Goal: Task Accomplishment & Management: Complete application form

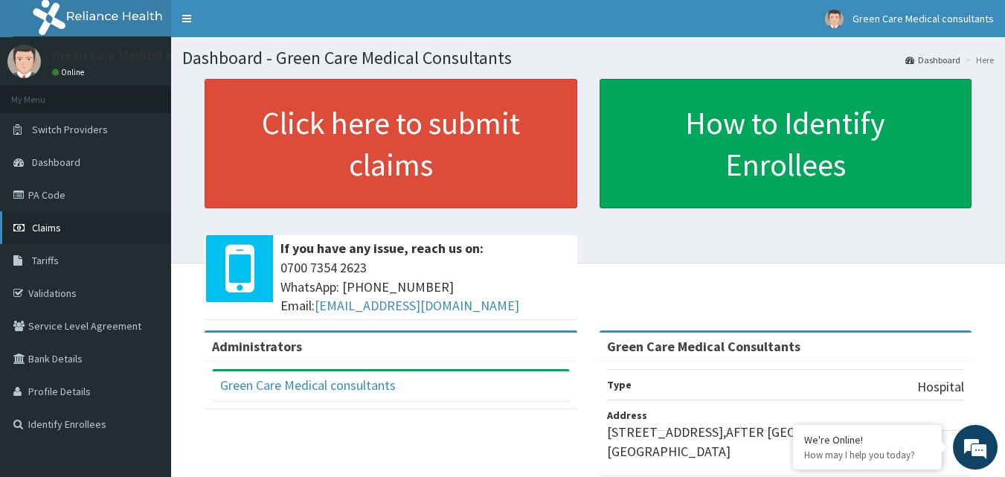
click at [56, 217] on link "Claims" at bounding box center [85, 227] width 171 height 33
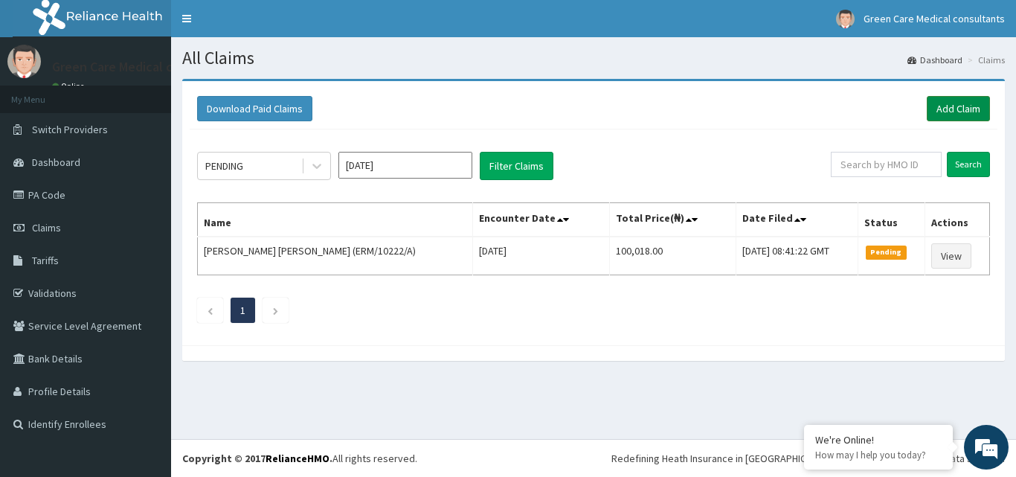
click at [948, 115] on link "Add Claim" at bounding box center [958, 108] width 63 height 25
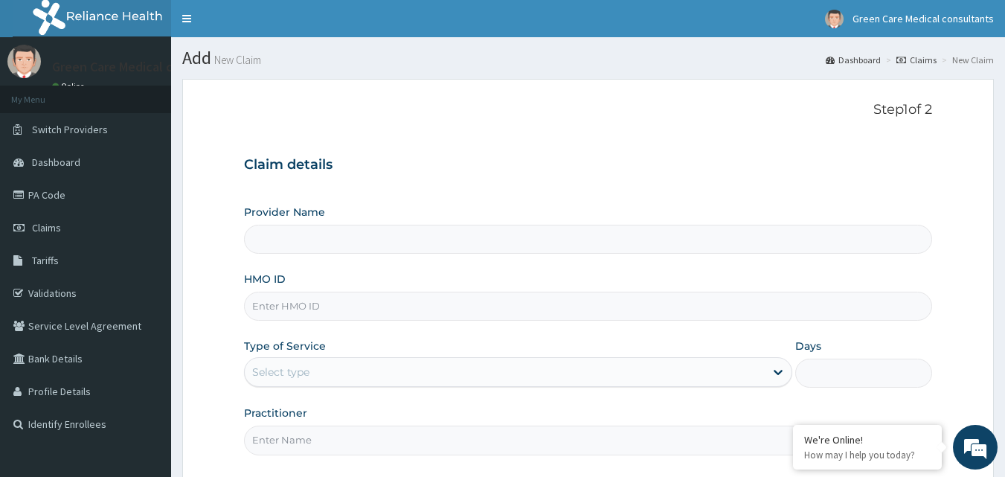
type input "Green Care Medical Consultants"
click at [382, 308] on input "HMO ID" at bounding box center [588, 305] width 689 height 29
type input "FUI/10124/F"
click at [377, 370] on div "Select type" at bounding box center [505, 372] width 520 height 24
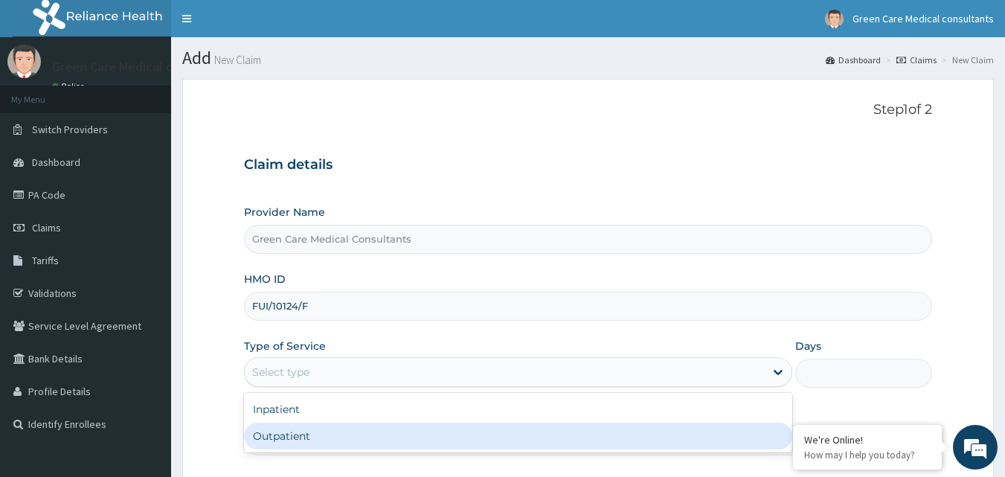
click at [334, 435] on div "Outpatient" at bounding box center [518, 435] width 548 height 27
type input "1"
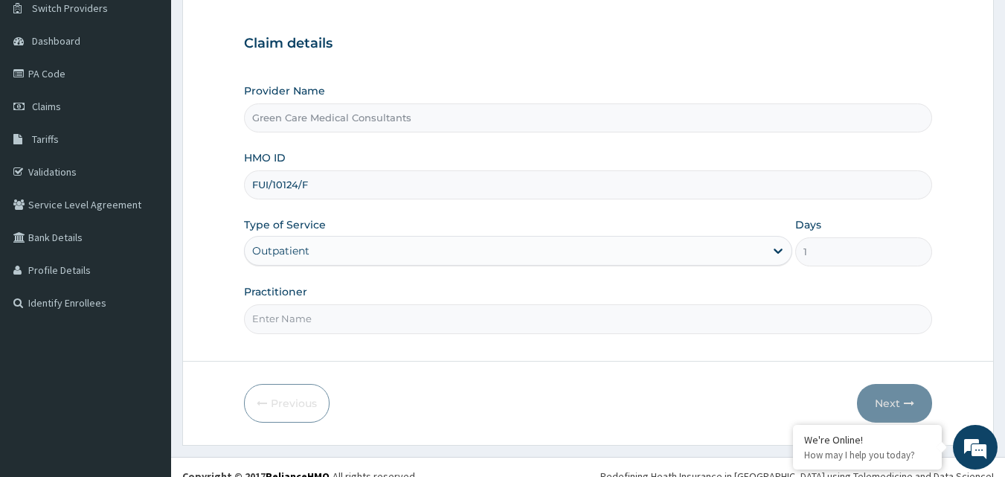
scroll to position [139, 0]
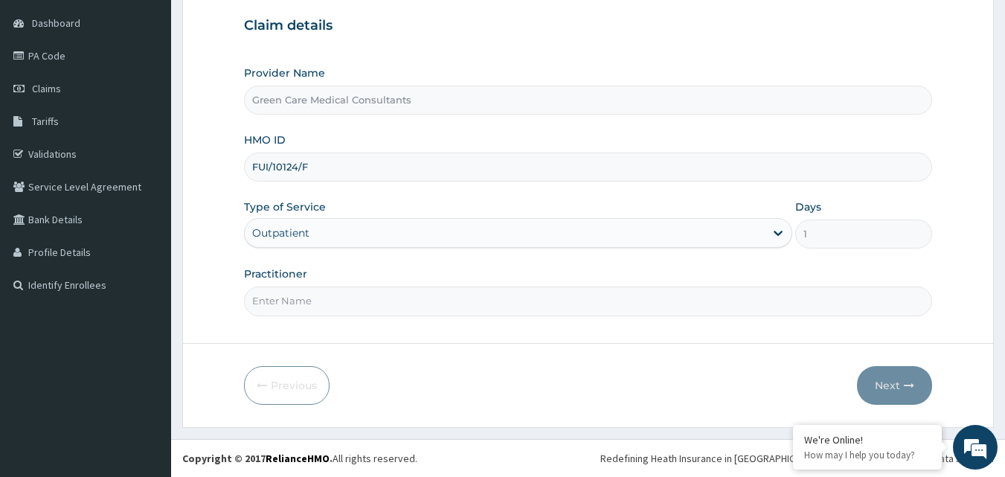
click at [364, 306] on input "Practitioner" at bounding box center [588, 300] width 689 height 29
click at [257, 305] on input "dr. kennedy" at bounding box center [588, 300] width 689 height 29
click at [278, 300] on input "Dr. kennedy" at bounding box center [588, 300] width 689 height 29
type input "Dr. Kennedy"
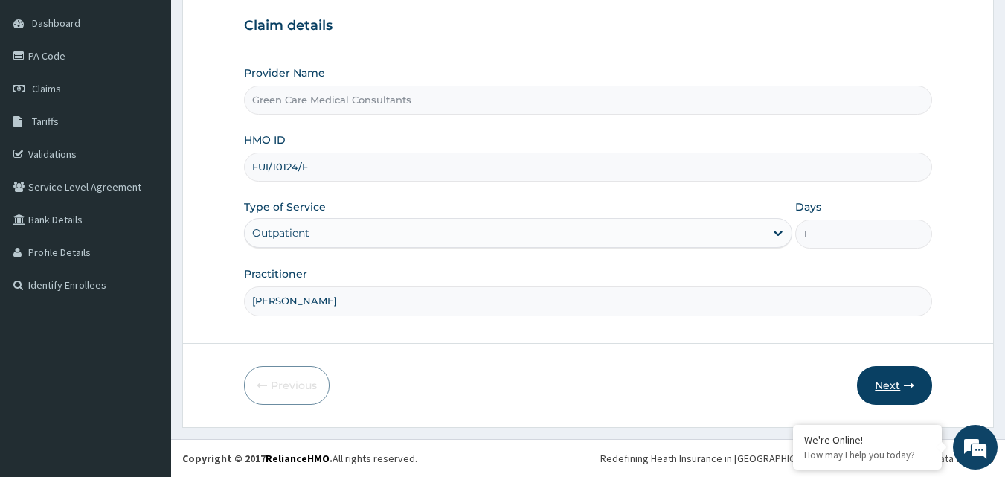
click at [879, 376] on button "Next" at bounding box center [894, 385] width 75 height 39
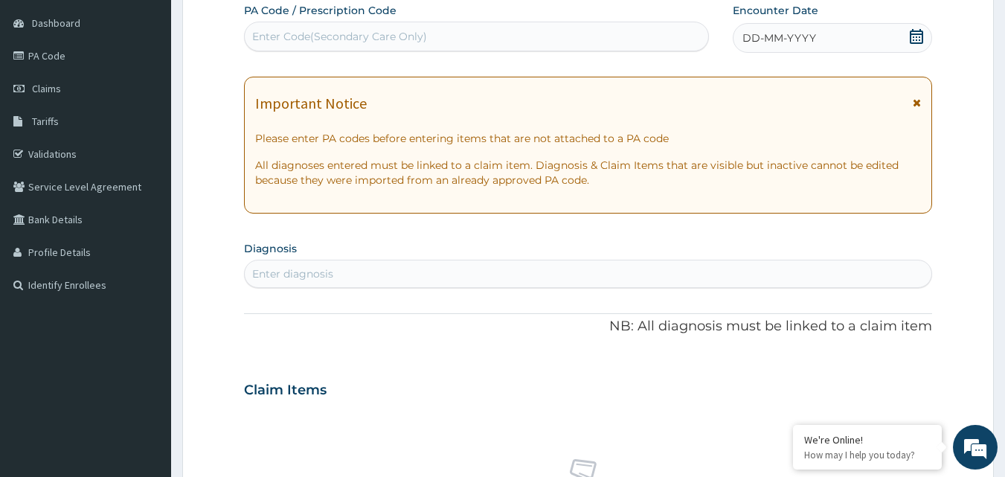
click at [917, 34] on icon at bounding box center [915, 36] width 13 height 15
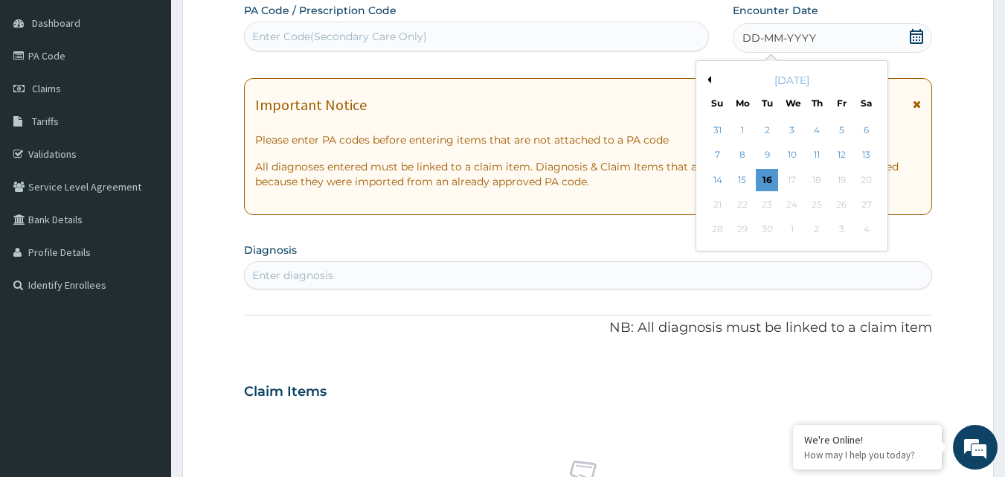
click at [744, 177] on div "15" at bounding box center [742, 180] width 22 height 22
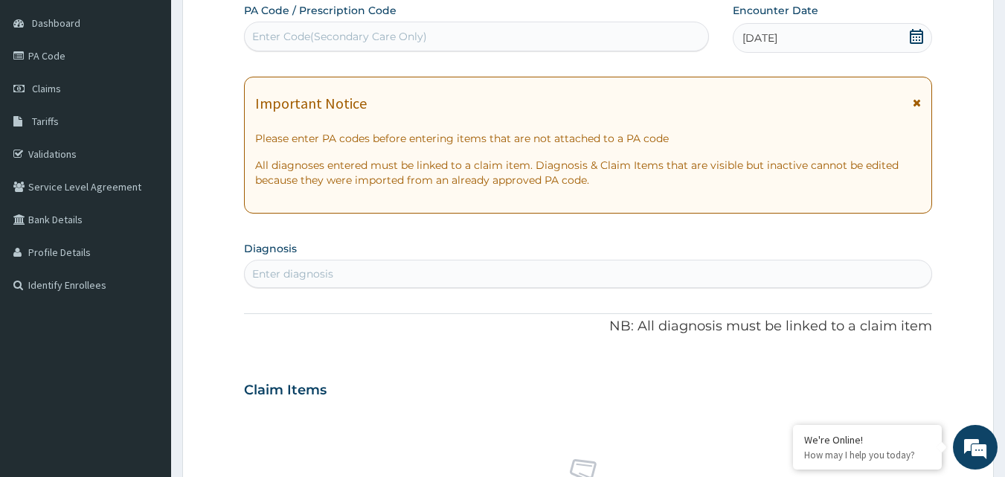
click at [390, 285] on div "Enter diagnosis" at bounding box center [588, 274] width 687 height 24
type input "COUGH"
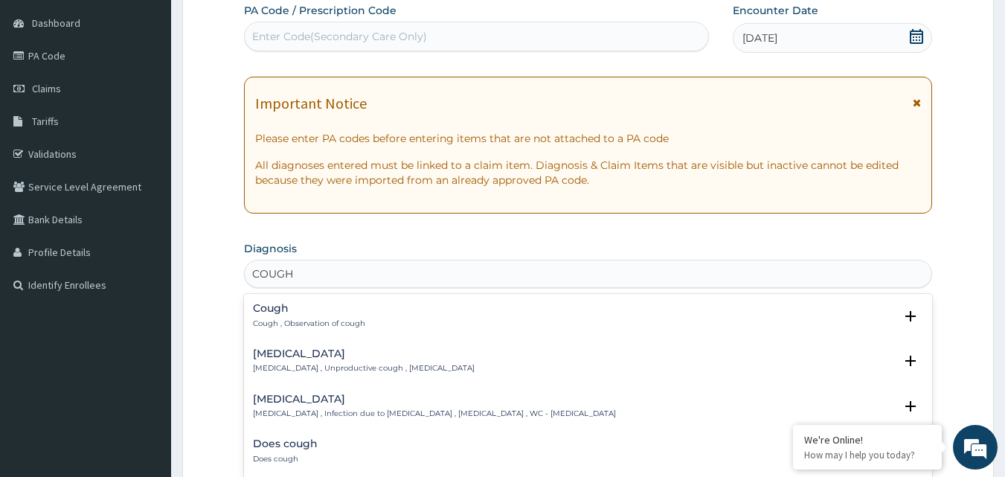
click at [274, 361] on div "Dry cough Dry cough , Unproductive cough , Non-productive cough" at bounding box center [364, 361] width 222 height 26
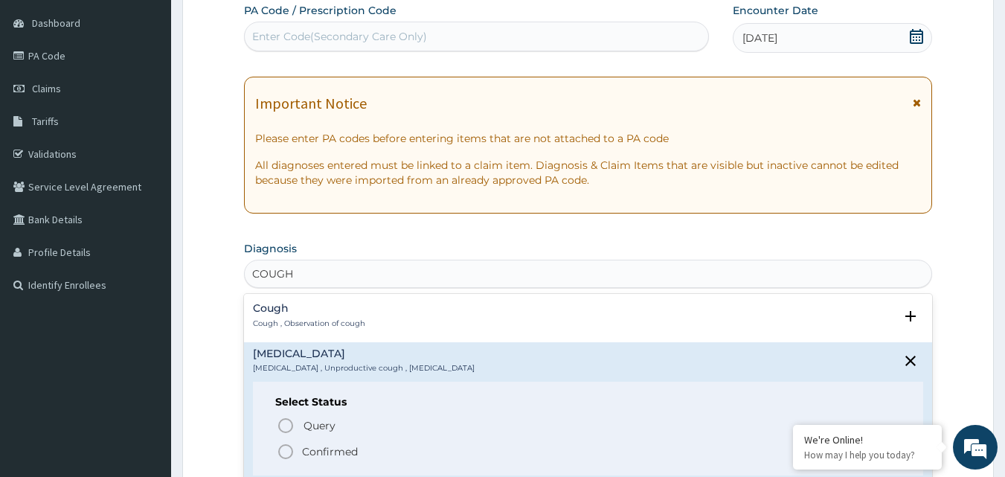
click at [293, 451] on icon "status option filled" at bounding box center [286, 451] width 18 height 18
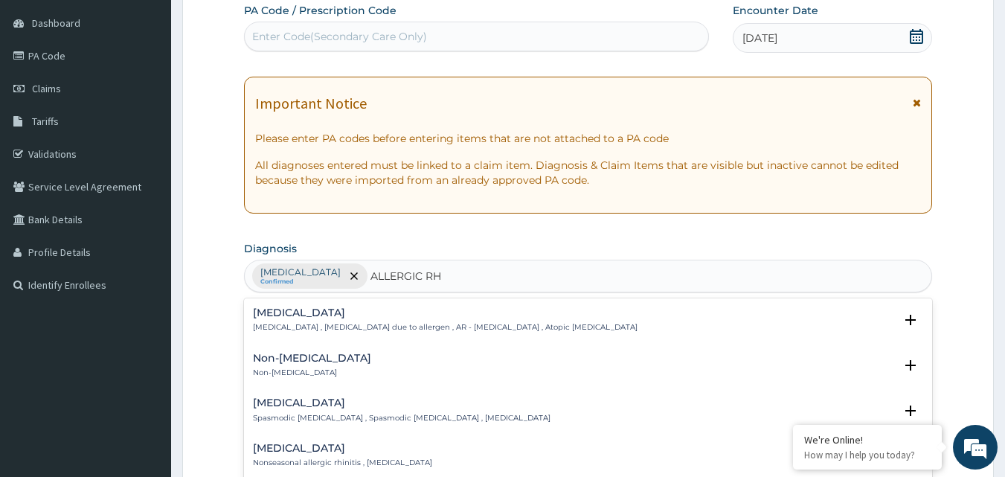
type input "ALLERGIC RHI"
click at [341, 333] on div "Allergic rhinitis Allergic rhinitis , Allergic rhinitis due to allergen , AR - …" at bounding box center [588, 323] width 671 height 33
click at [341, 313] on h4 "Allergic rhinitis" at bounding box center [445, 312] width 384 height 11
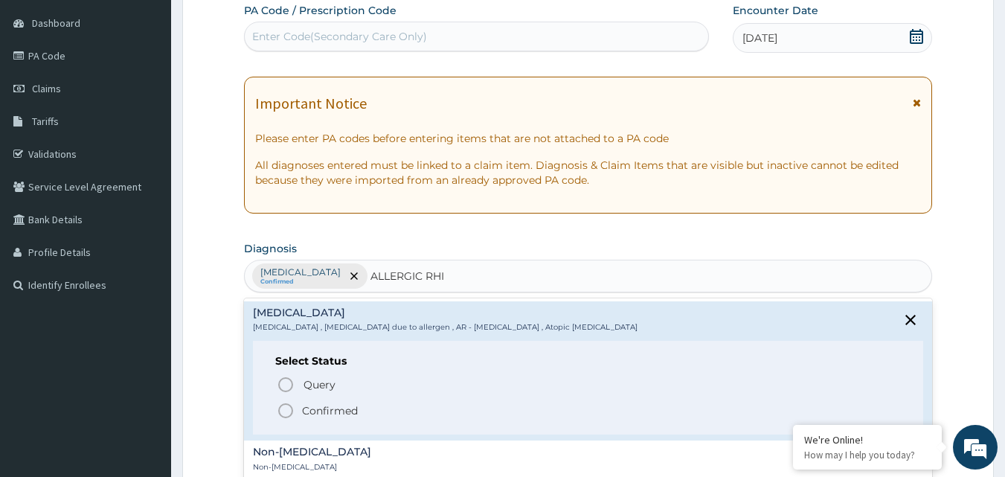
click at [280, 407] on circle "status option filled" at bounding box center [285, 410] width 13 height 13
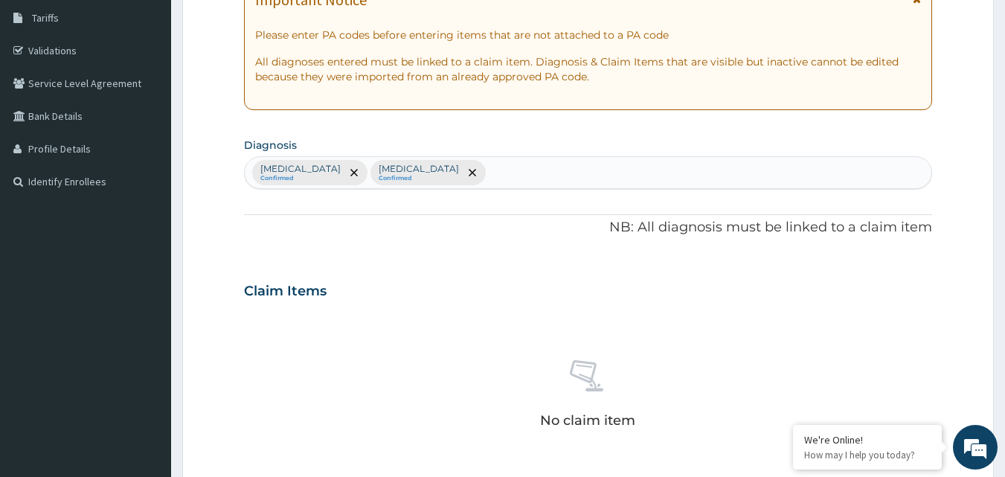
scroll to position [436, 0]
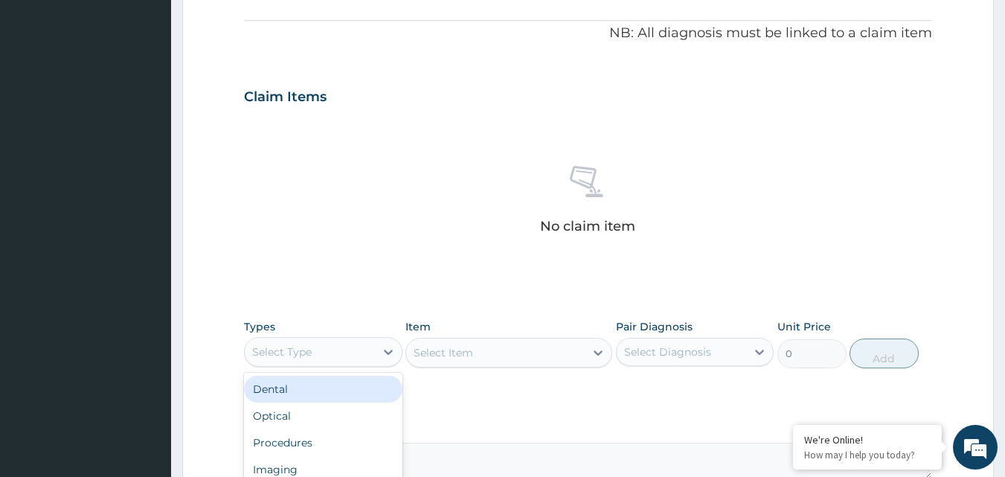
click at [315, 352] on div "Select Type" at bounding box center [310, 352] width 130 height 24
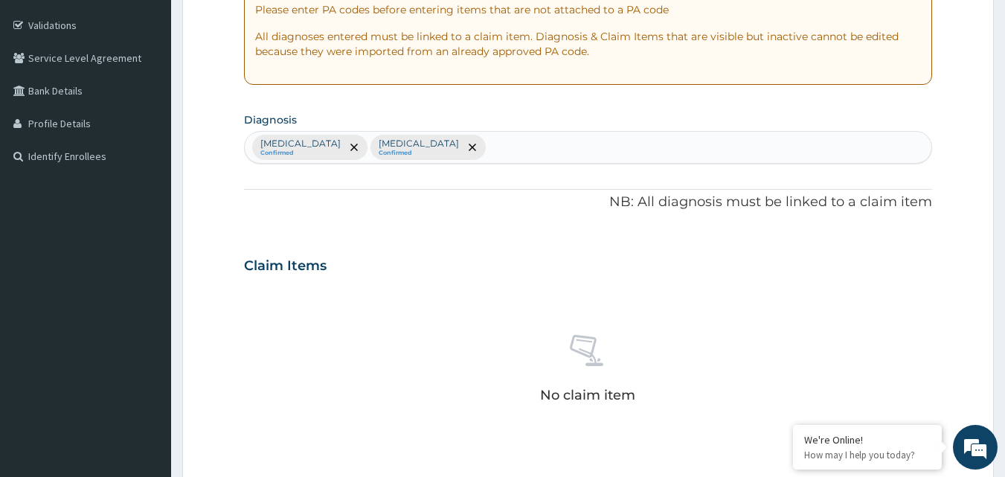
scroll to position [139, 0]
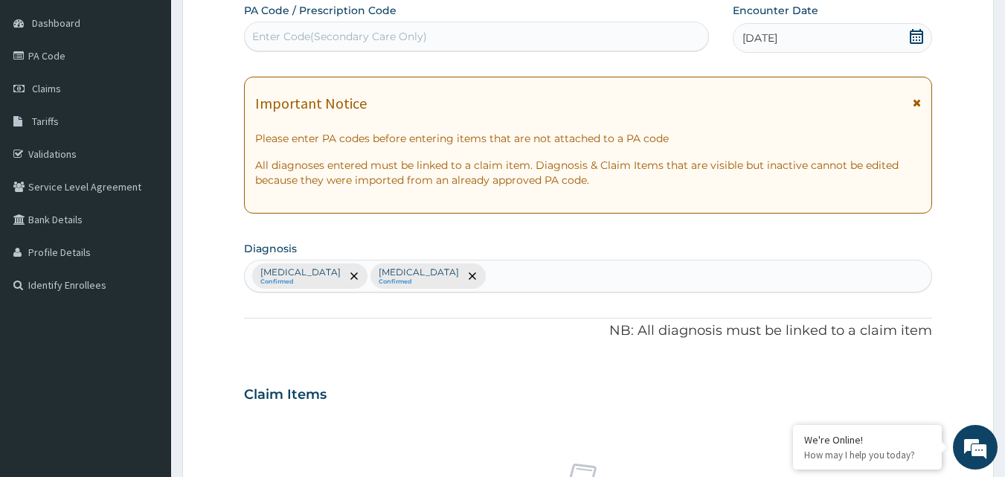
click at [510, 289] on div "Dry cough Confirmed Allergic rhinitis Confirmed" at bounding box center [588, 275] width 687 height 31
type input "UPPER RES"
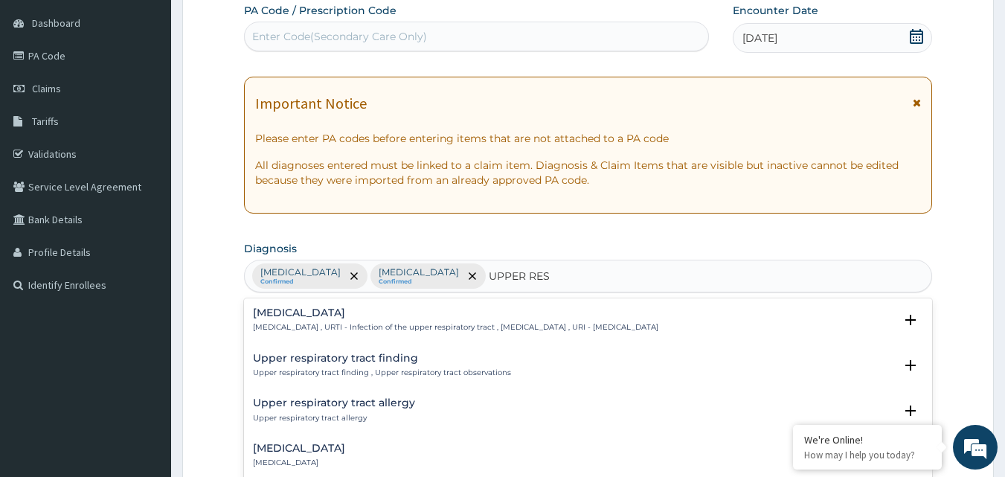
click at [338, 304] on div "Upper respiratory infection Upper respiratory infection , URTI - Infection of t…" at bounding box center [588, 323] width 689 height 45
click at [336, 320] on div "Upper respiratory infection Upper respiratory infection , URTI - Infection of t…" at bounding box center [455, 320] width 405 height 26
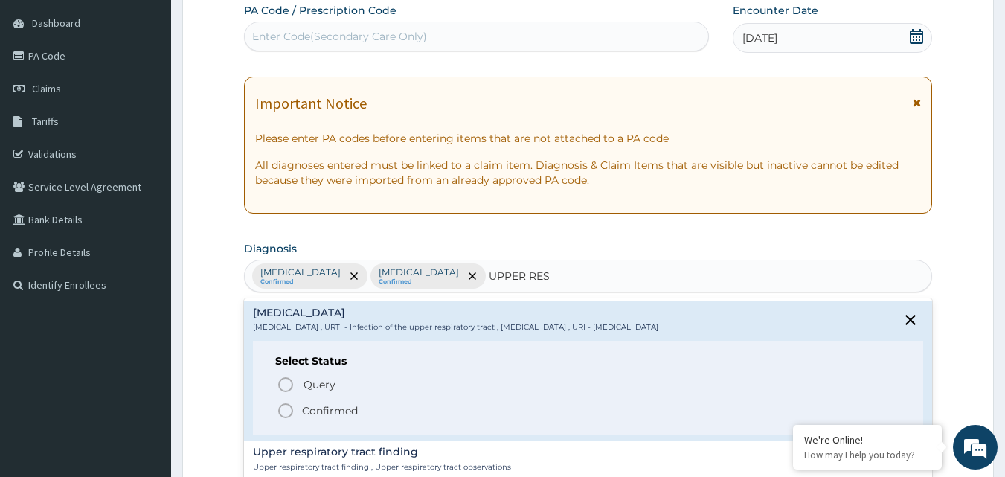
click at [302, 407] on p "Confirmed" at bounding box center [330, 410] width 56 height 15
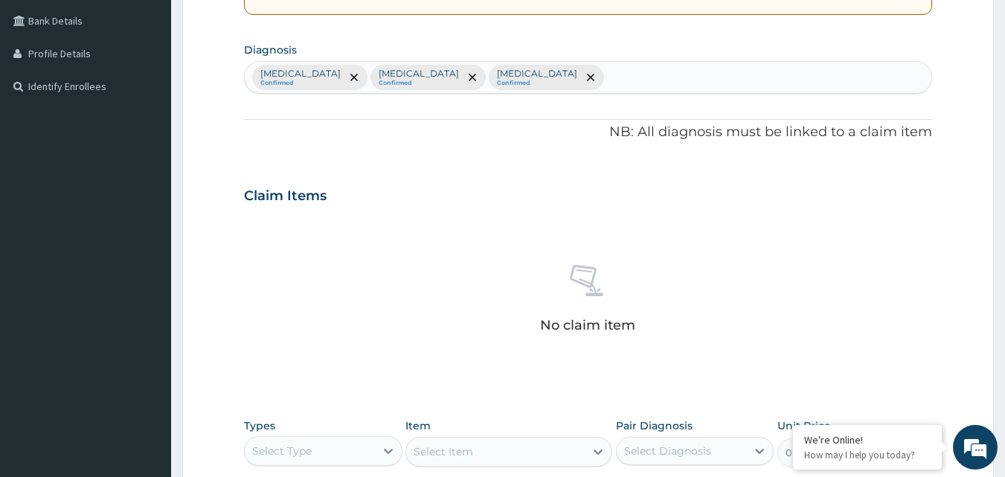
scroll to position [288, 0]
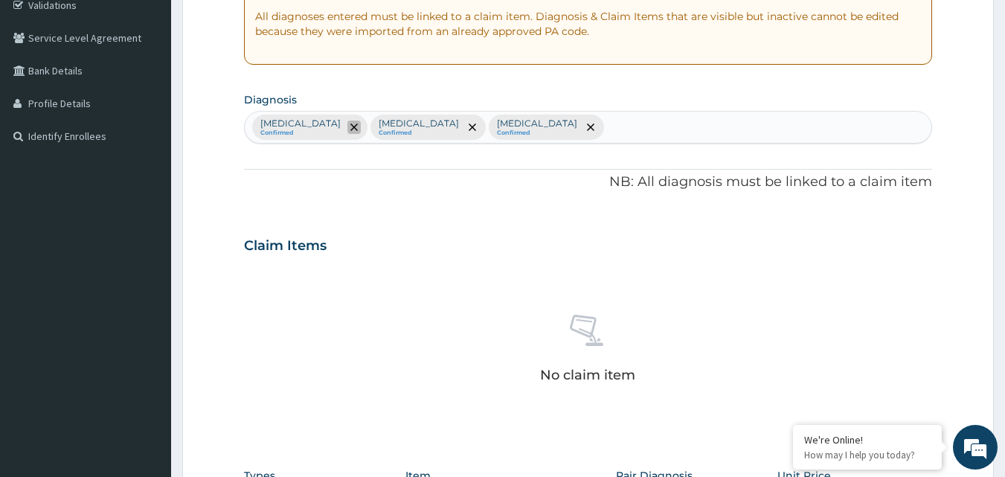
click at [350, 126] on icon "remove selection option" at bounding box center [353, 126] width 7 height 7
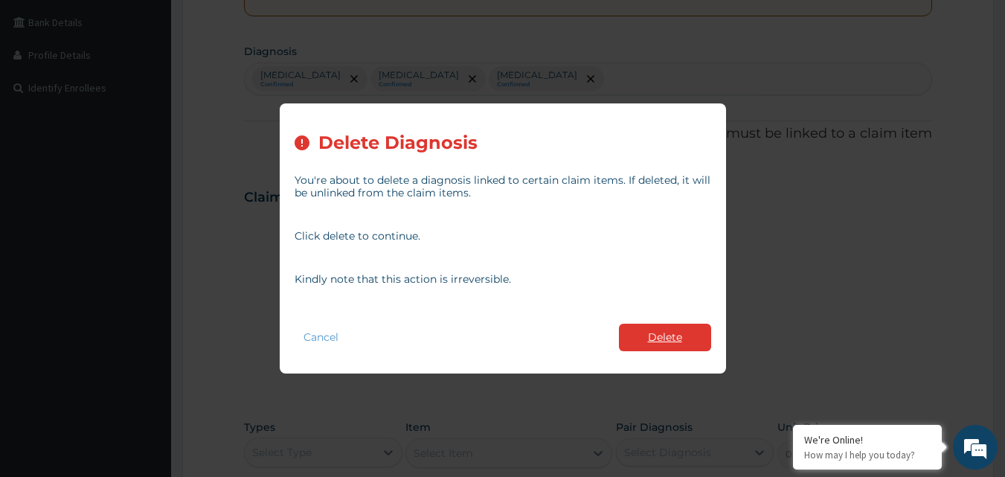
scroll to position [362, 0]
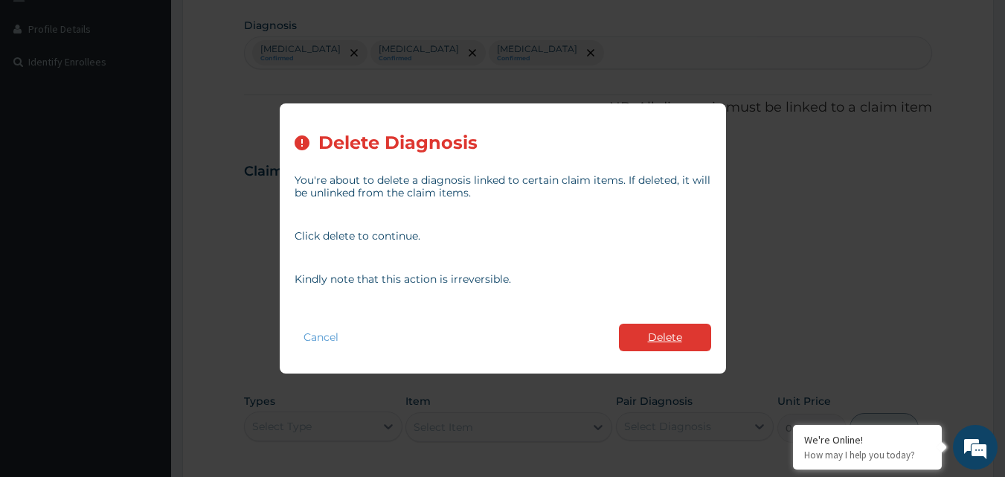
click at [677, 326] on button "Delete" at bounding box center [665, 337] width 92 height 28
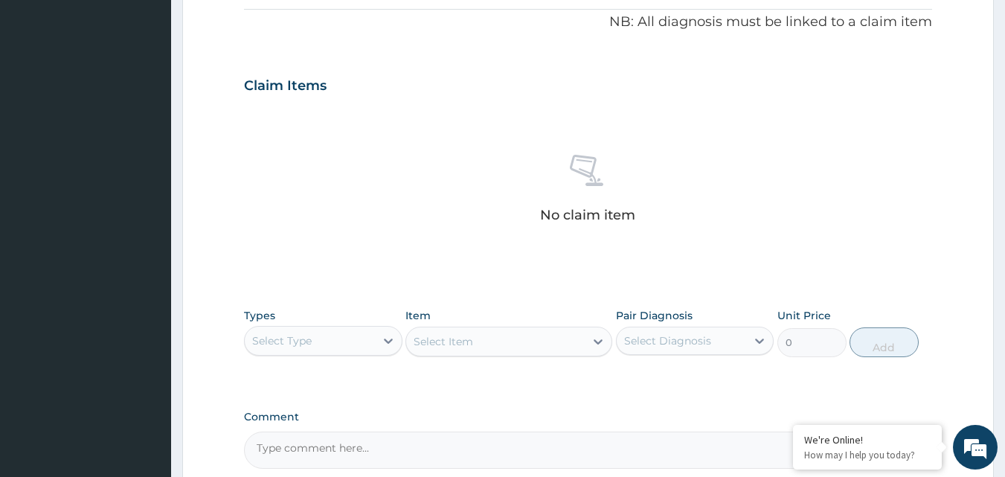
scroll to position [447, 0]
click at [317, 339] on div "Select Type" at bounding box center [310, 341] width 130 height 24
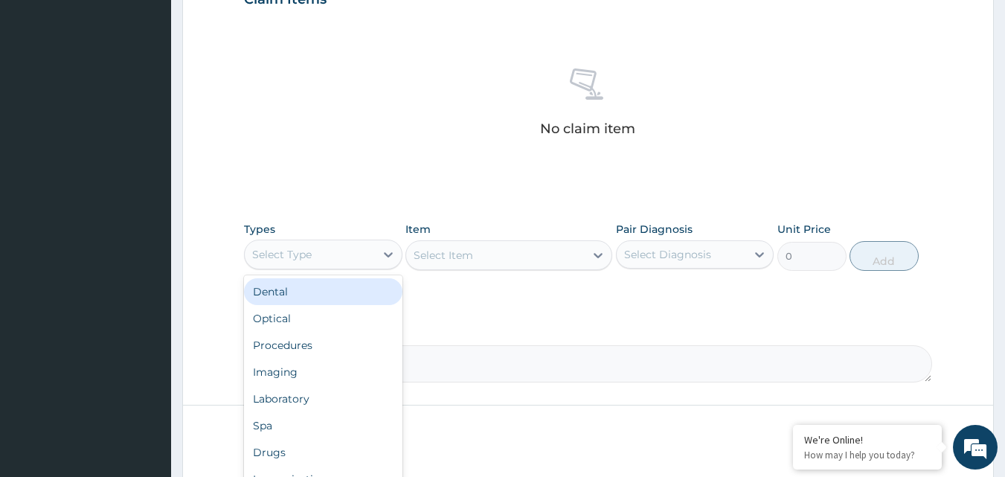
scroll to position [596, 0]
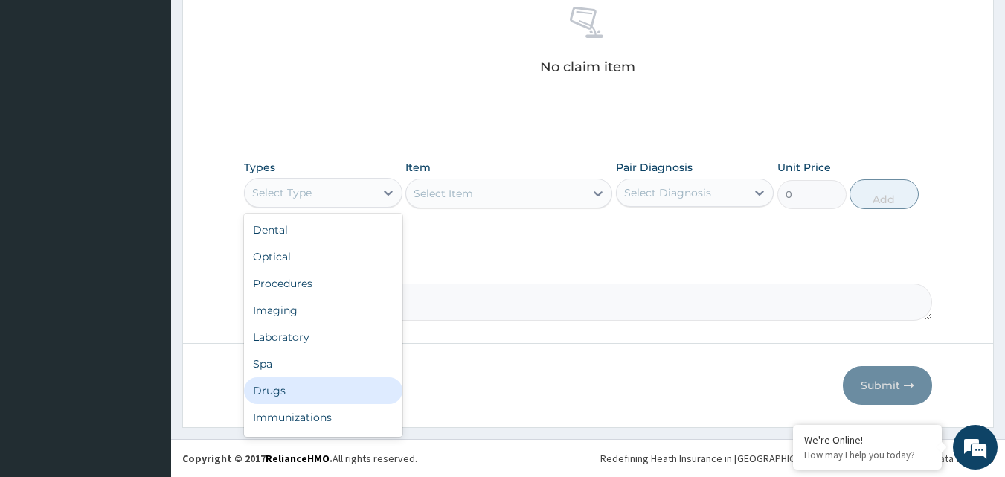
click at [275, 396] on div "Drugs" at bounding box center [323, 390] width 158 height 27
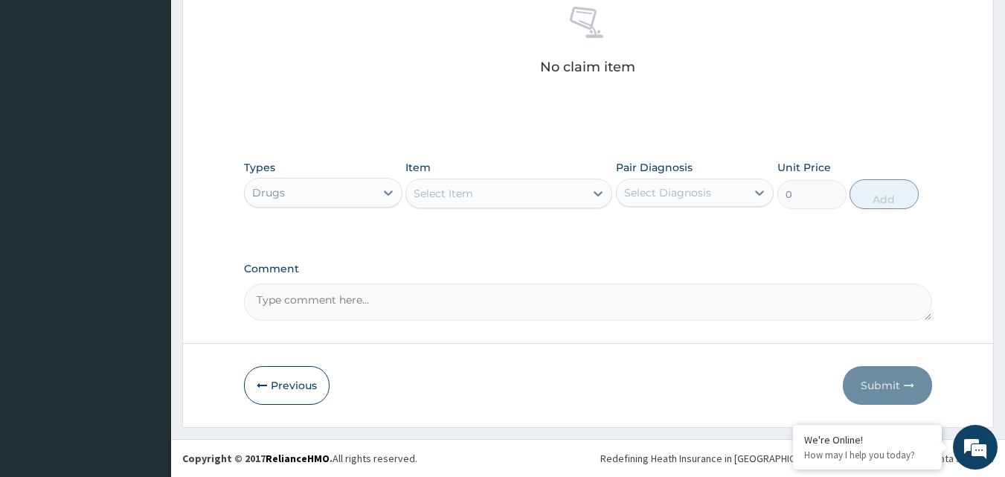
click at [472, 183] on div "Select Item" at bounding box center [495, 193] width 178 height 24
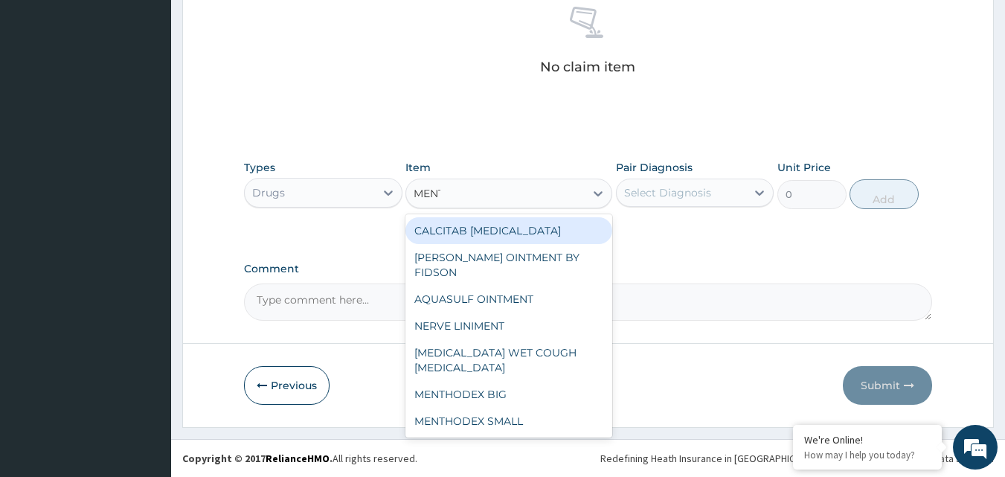
type input "MENTH"
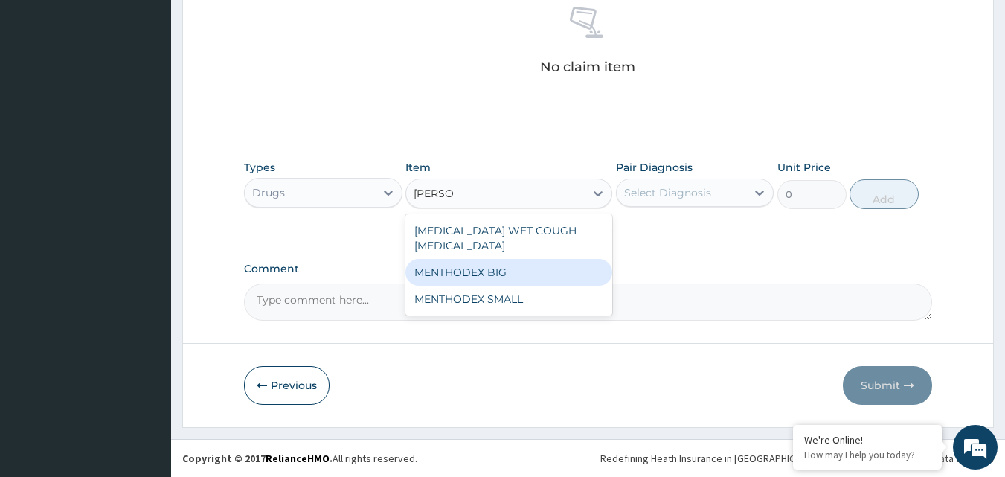
click at [477, 259] on div "MENTHODEX BIG" at bounding box center [508, 272] width 207 height 27
type input "4138.75"
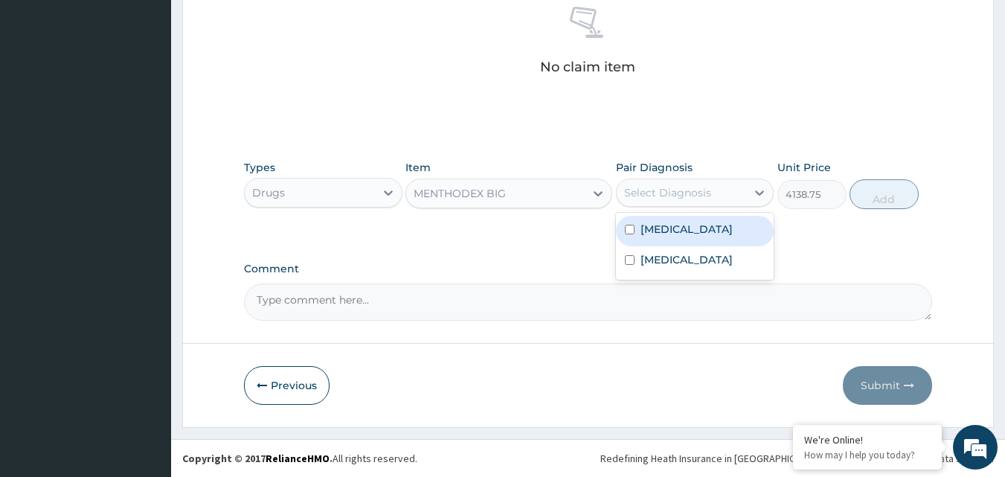
click at [657, 183] on div "Select Diagnosis" at bounding box center [681, 193] width 130 height 24
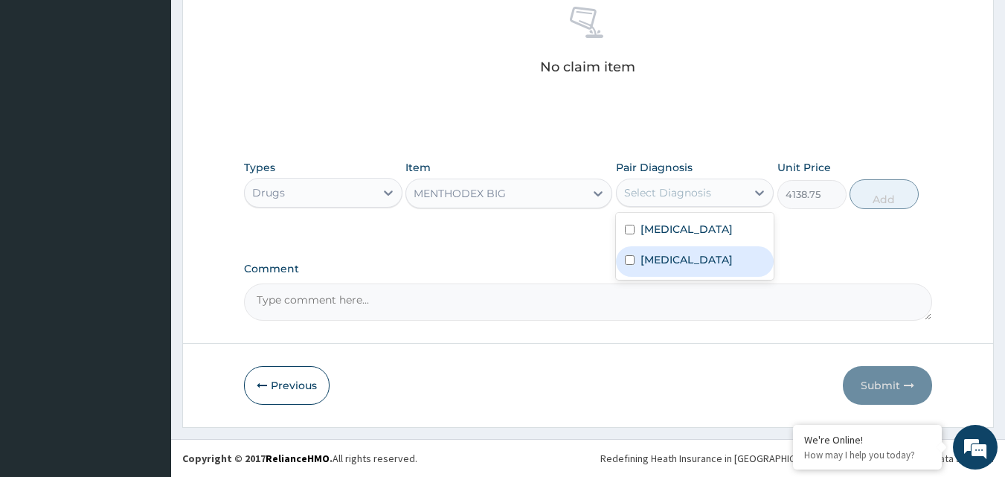
click at [647, 257] on label "Upper respiratory infection" at bounding box center [686, 259] width 92 height 15
checkbox input "true"
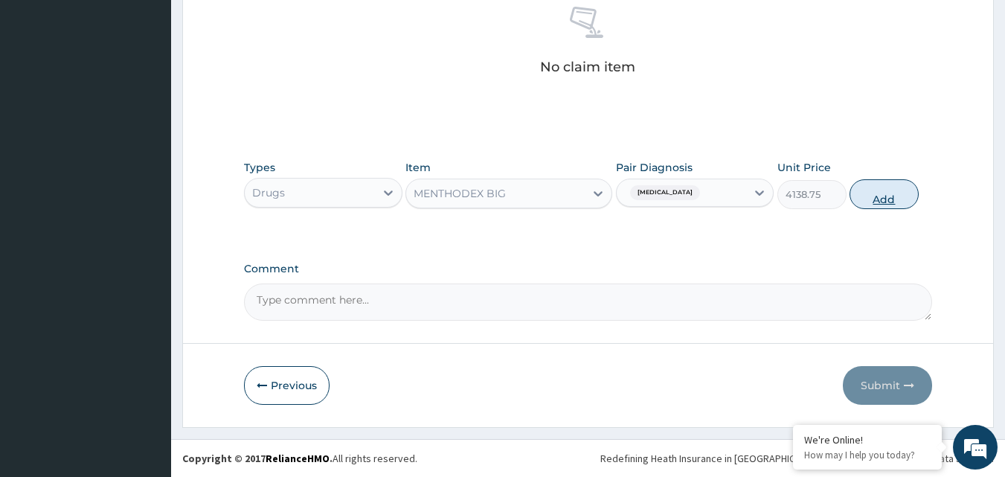
click at [869, 193] on button "Add" at bounding box center [883, 194] width 69 height 30
type input "0"
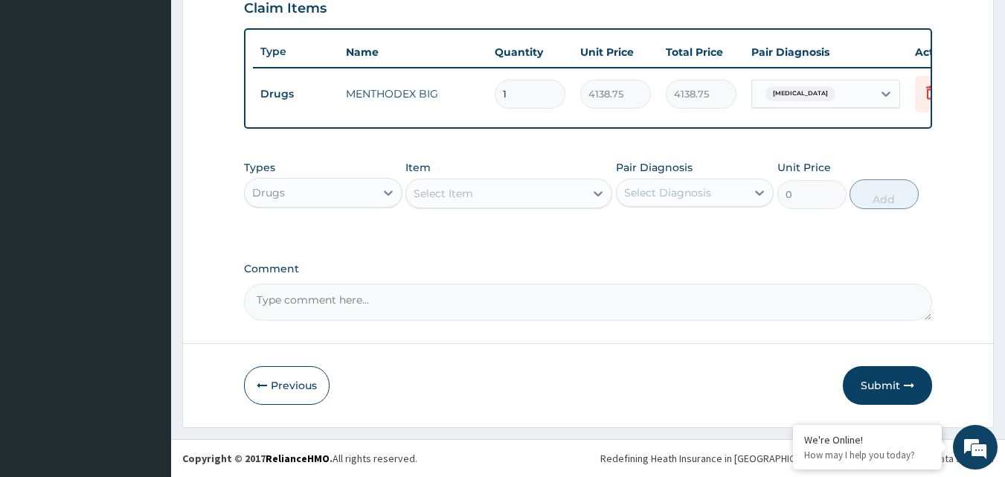
click at [500, 199] on div "Select Item" at bounding box center [495, 193] width 178 height 24
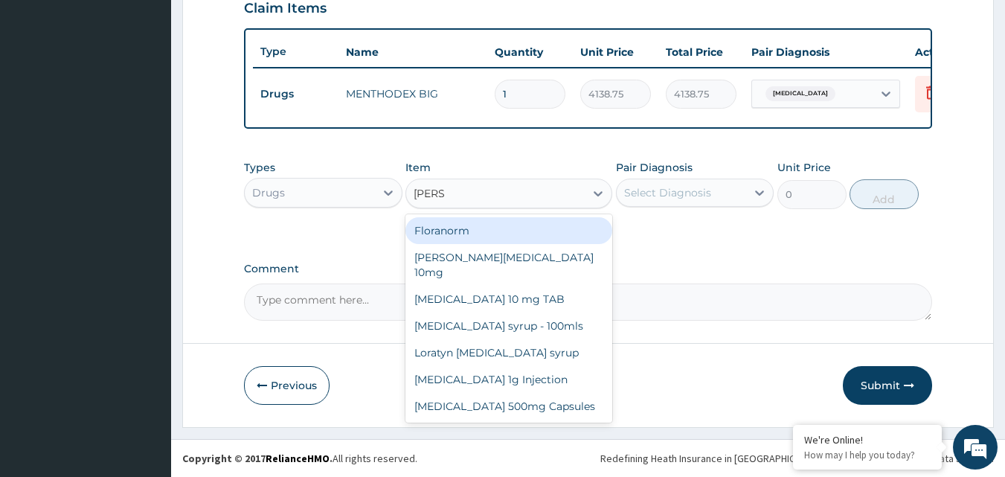
type input "LORAT"
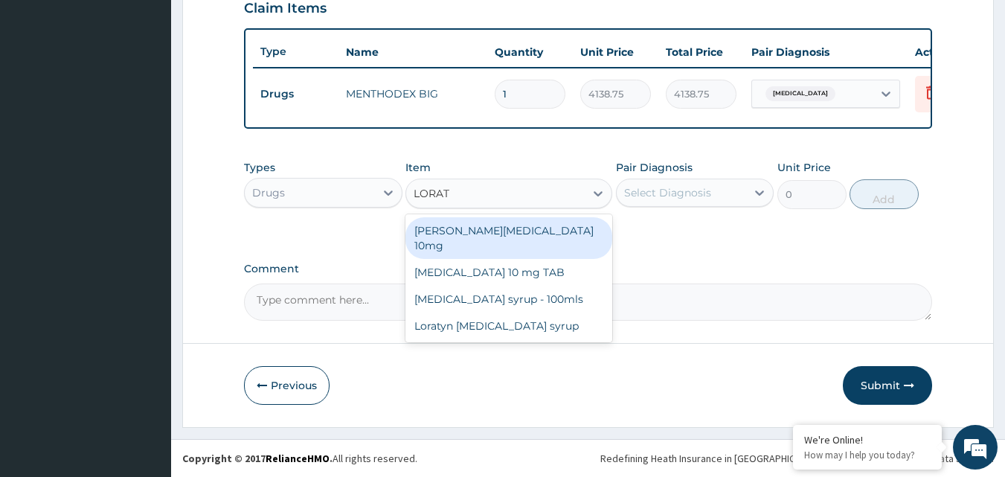
click at [485, 233] on div "Loratyn Loratadine 10mg" at bounding box center [508, 238] width 207 height 42
type input "88.6875"
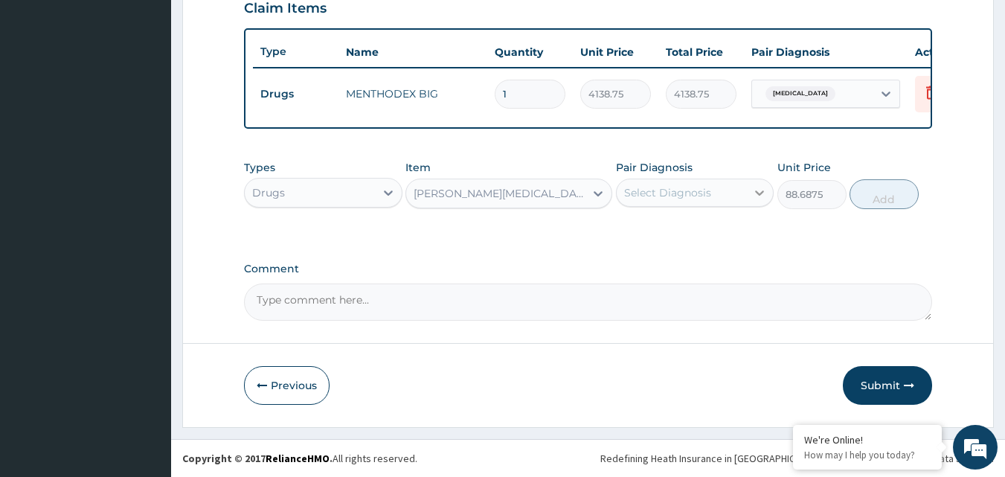
click at [753, 179] on div at bounding box center [759, 192] width 27 height 27
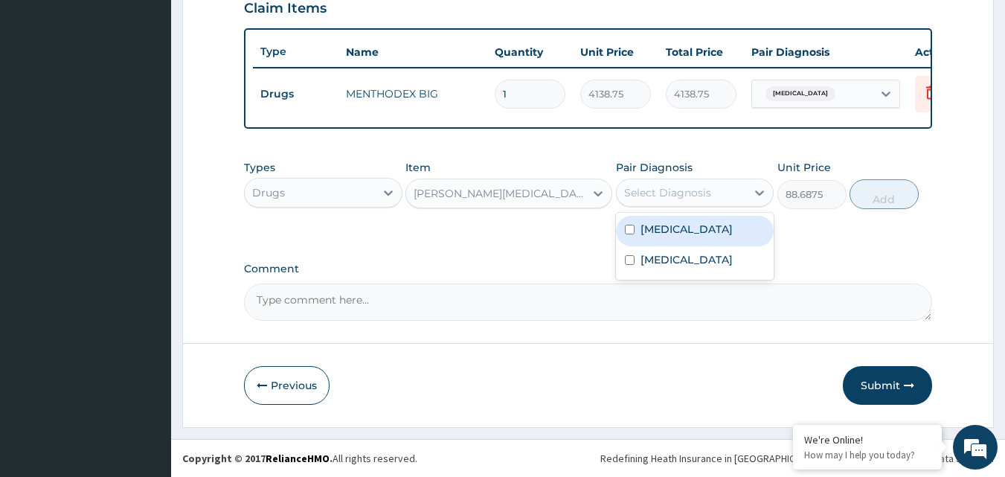
click at [678, 236] on label "Allergic rhinitis" at bounding box center [686, 229] width 92 height 15
checkbox input "true"
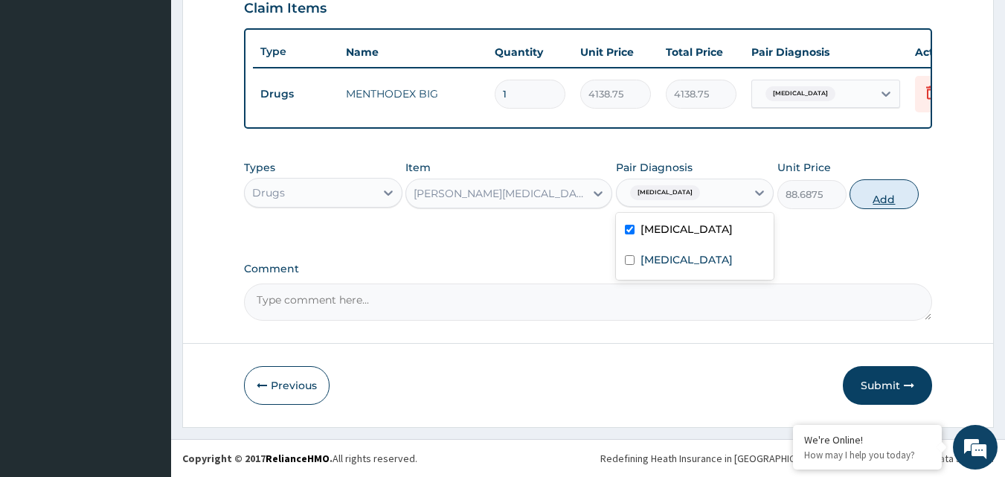
click at [860, 189] on button "Add" at bounding box center [883, 194] width 69 height 30
type input "0"
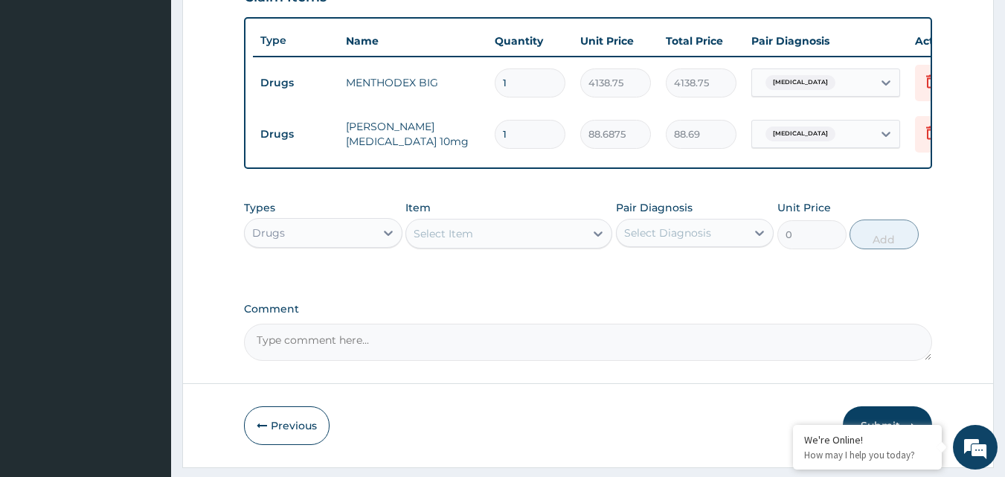
type input "0.00"
type input "5"
type input "443.44"
type input "5"
click at [347, 242] on div "Drugs" at bounding box center [310, 233] width 130 height 24
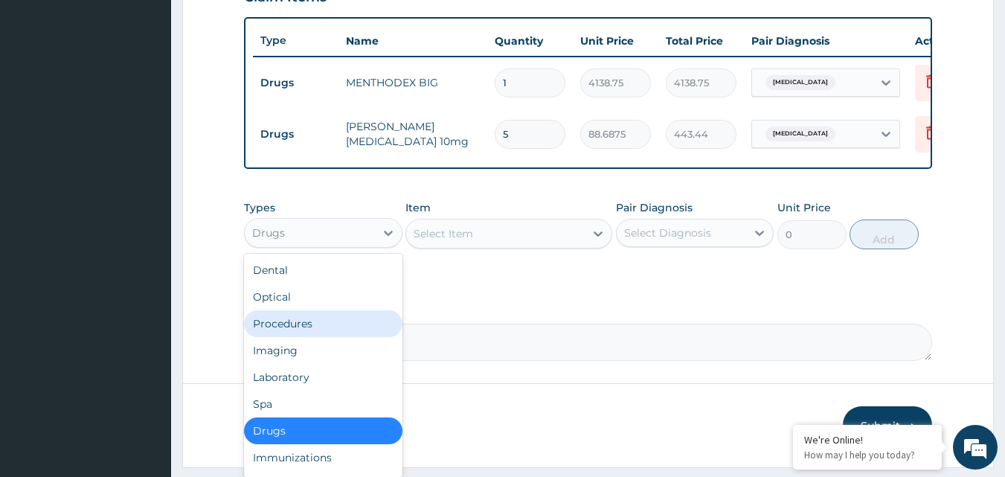
click at [312, 337] on div "Procedures" at bounding box center [323, 323] width 158 height 27
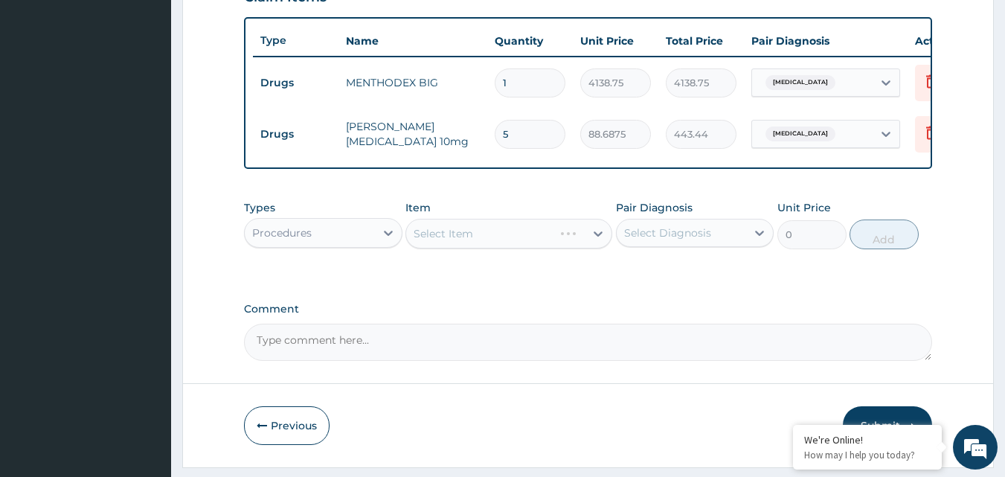
click at [488, 248] on div "Select Item" at bounding box center [508, 234] width 207 height 30
click at [435, 241] on div "Select Item" at bounding box center [442, 233] width 59 height 15
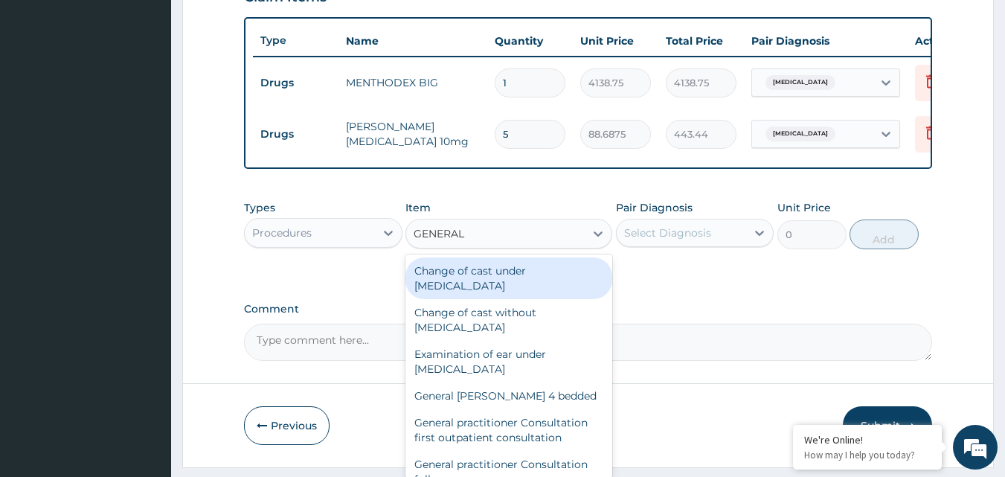
type input "GENERAL P"
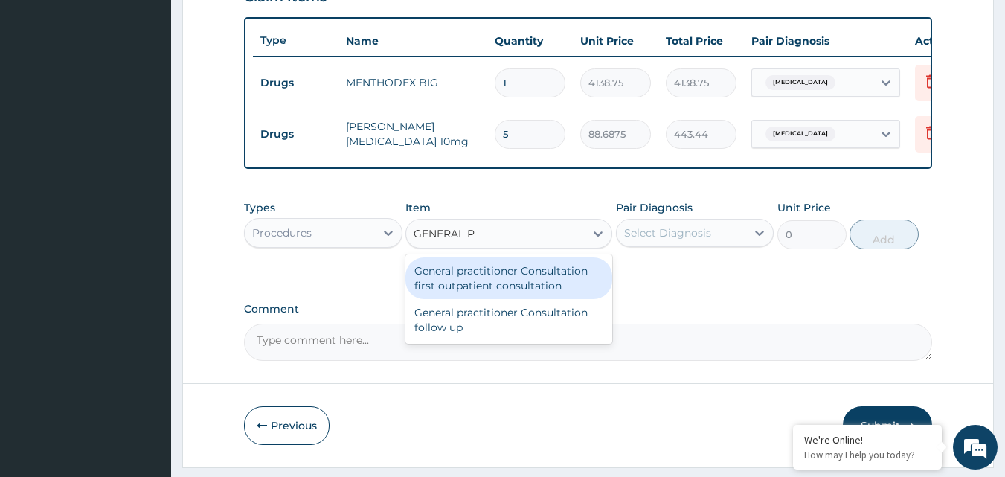
click at [473, 288] on div "General practitioner Consultation first outpatient consultation" at bounding box center [508, 278] width 207 height 42
click at [473, 279] on div "Types Procedures Item option Loratyn Loratadine 10mg, selected. option General …" at bounding box center [588, 236] width 689 height 86
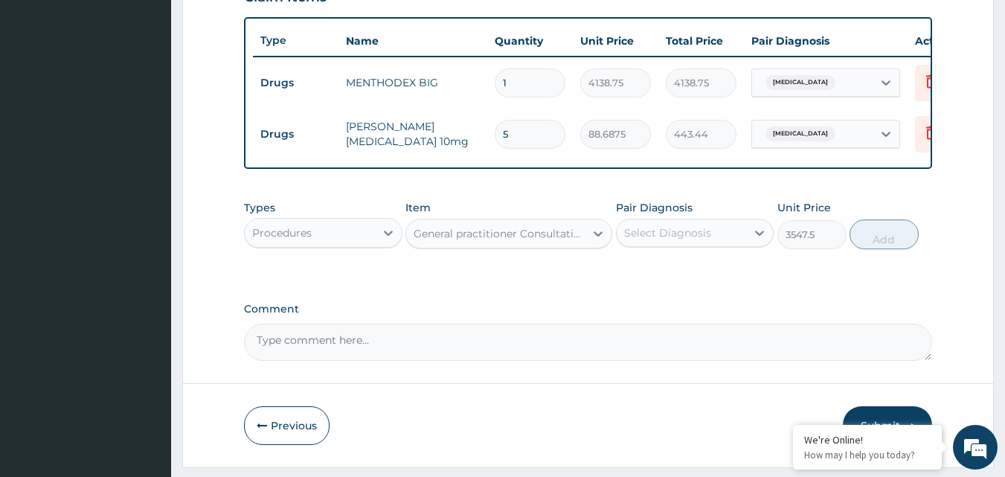
click at [473, 279] on div "Types Procedures Item General practitioner Consultation first outpatient consul…" at bounding box center [588, 236] width 689 height 86
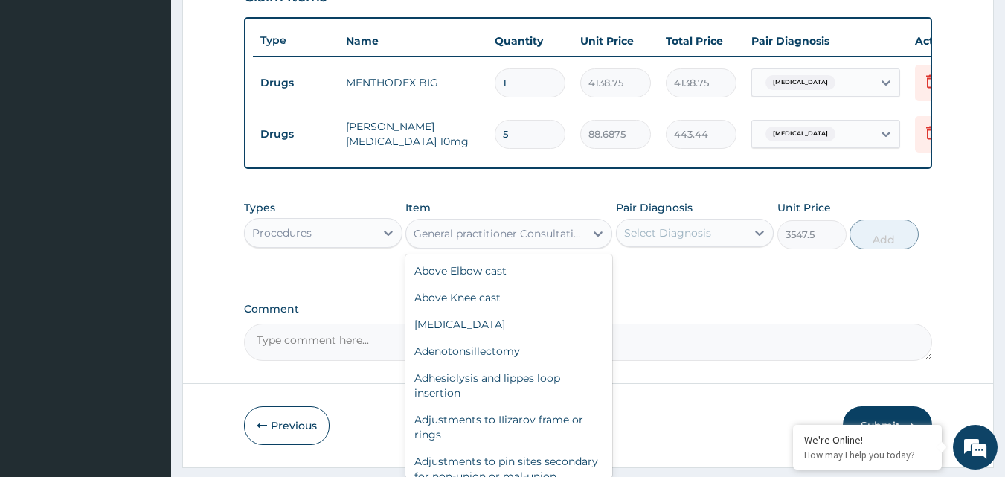
click at [499, 240] on div "General practitioner Consultation first outpatient consultation" at bounding box center [499, 233] width 173 height 15
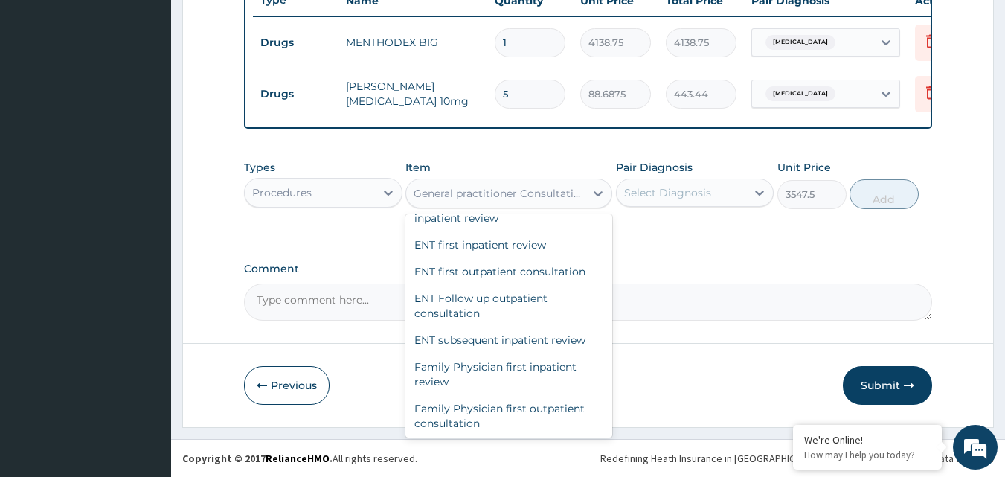
scroll to position [18256, 0]
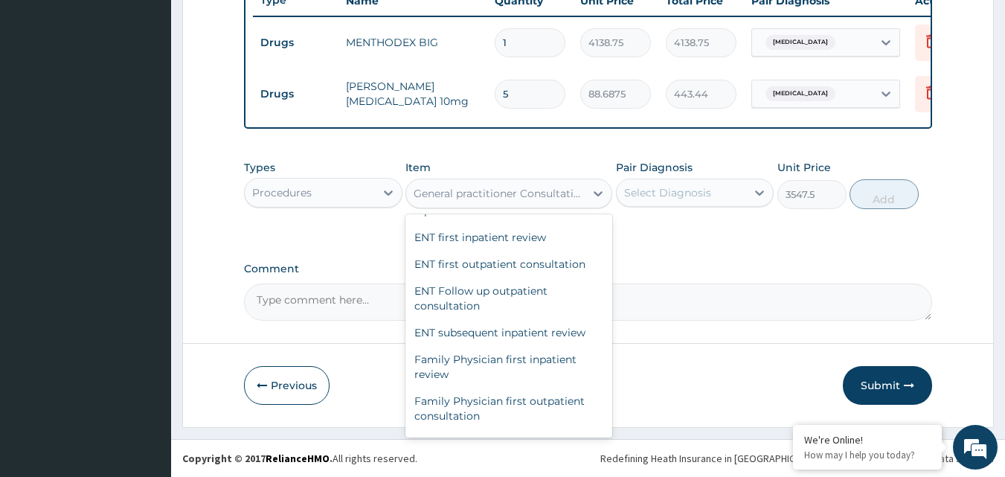
type input "2365"
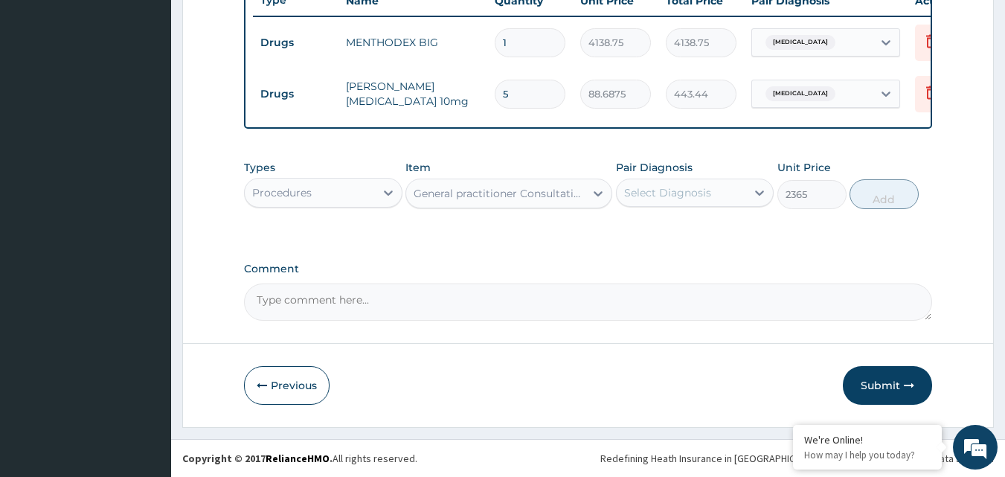
click at [660, 194] on div "Select Diagnosis" at bounding box center [667, 192] width 87 height 15
click at [663, 184] on div "Select Diagnosis" at bounding box center [681, 193] width 130 height 24
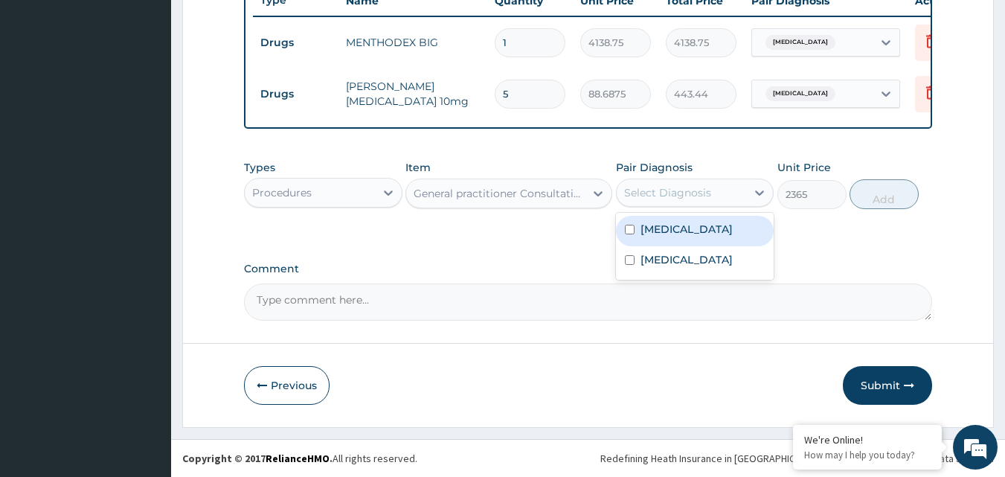
click at [663, 236] on div "Allergic rhinitis" at bounding box center [695, 231] width 158 height 30
checkbox input "true"
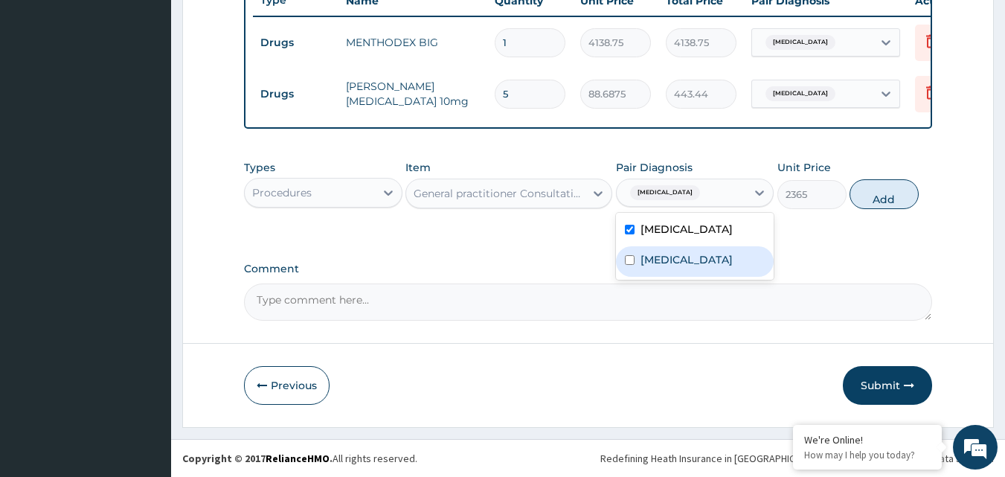
click at [688, 267] on label "Upper respiratory infection" at bounding box center [686, 259] width 92 height 15
checkbox input "true"
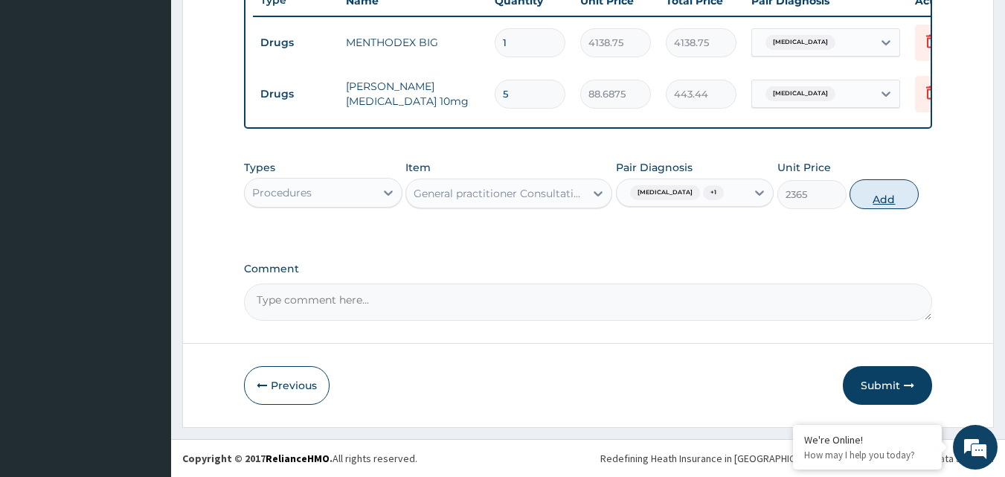
click at [897, 187] on button "Add" at bounding box center [883, 194] width 69 height 30
type input "0"
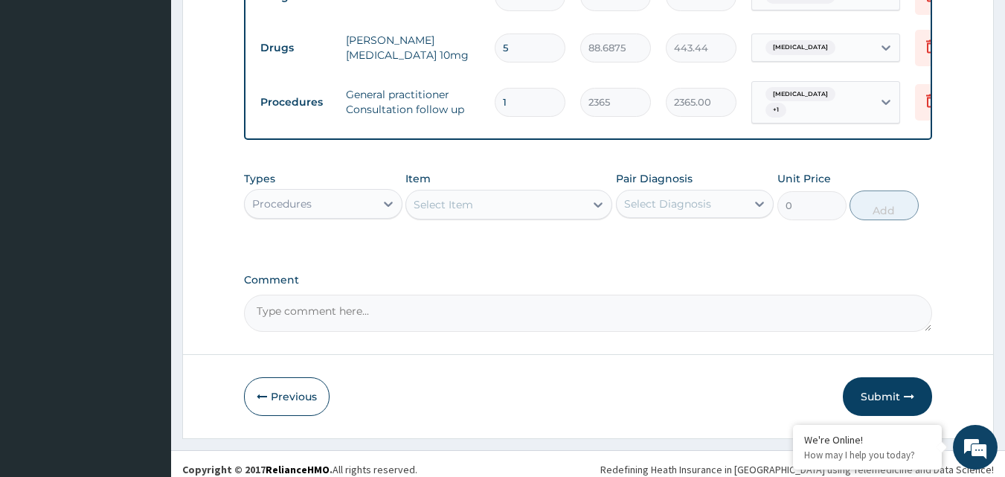
scroll to position [639, 0]
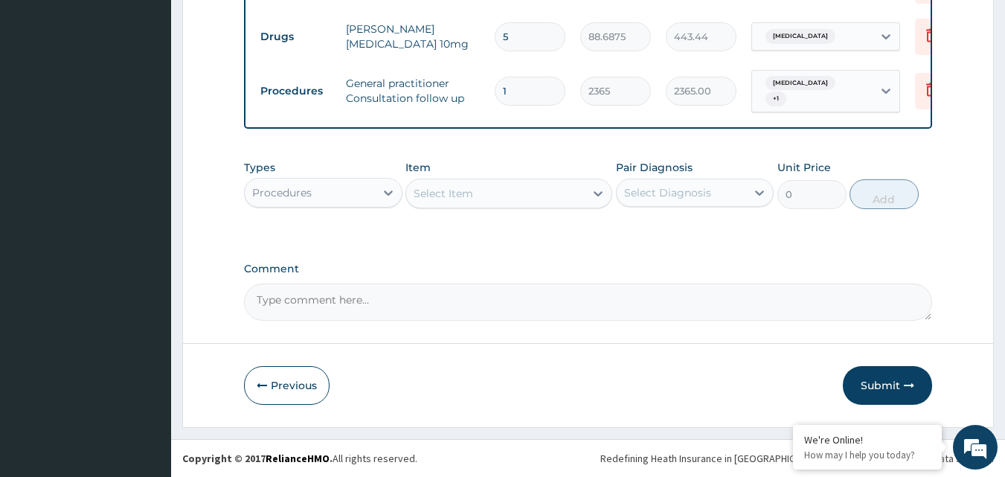
click at [877, 389] on button "Submit" at bounding box center [886, 385] width 89 height 39
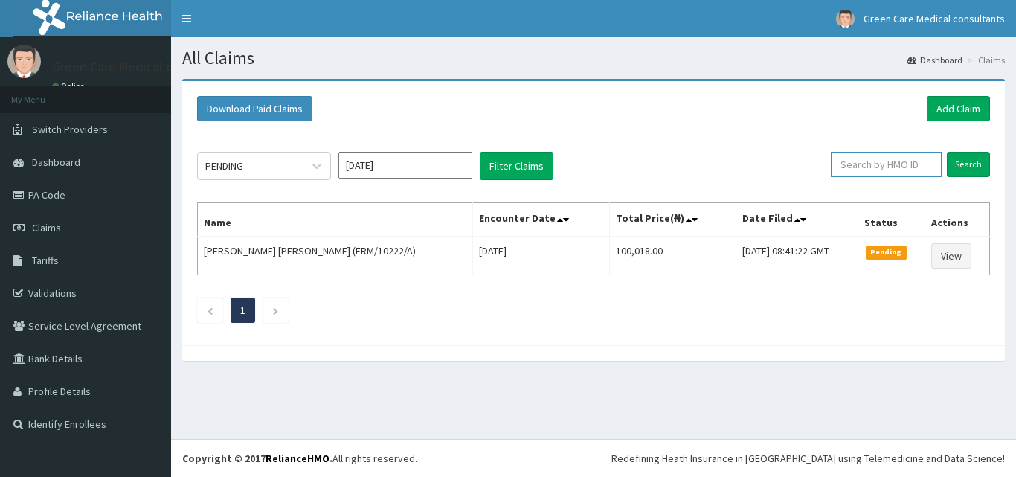
click at [902, 167] on input "text" at bounding box center [886, 164] width 111 height 25
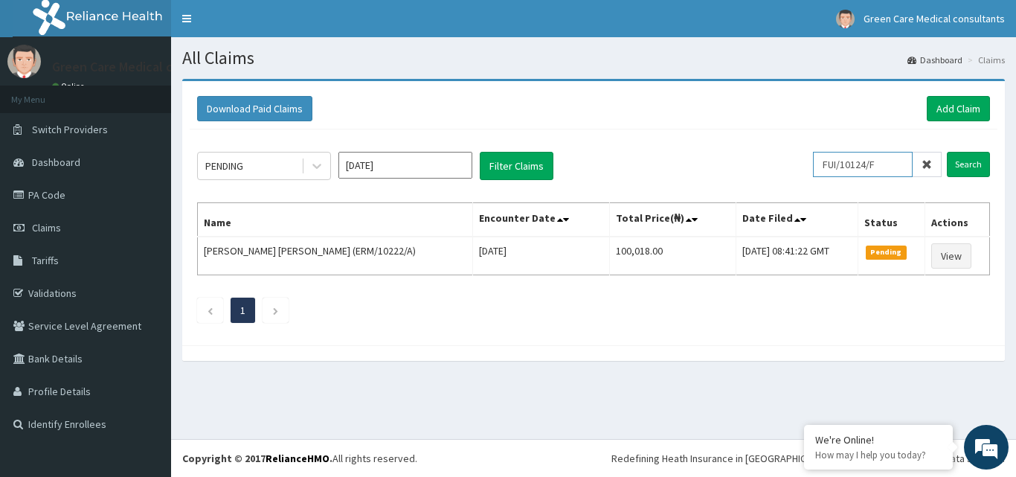
drag, startPoint x: 890, startPoint y: 164, endPoint x: 816, endPoint y: 184, distance: 77.2
click at [821, 183] on div "PENDING Sep 2025 Filter Claims FUI/10124/F Search Name Encounter Date Total Pri…" at bounding box center [594, 233] width 808 height 208
type input "FUI/10124/F"
click at [813, 184] on div "PENDING Sep 2025 Filter Claims FUI/10124/F Search Name Encounter Date Total Pri…" at bounding box center [594, 233] width 808 height 208
drag, startPoint x: 821, startPoint y: 170, endPoint x: 883, endPoint y: 157, distance: 63.0
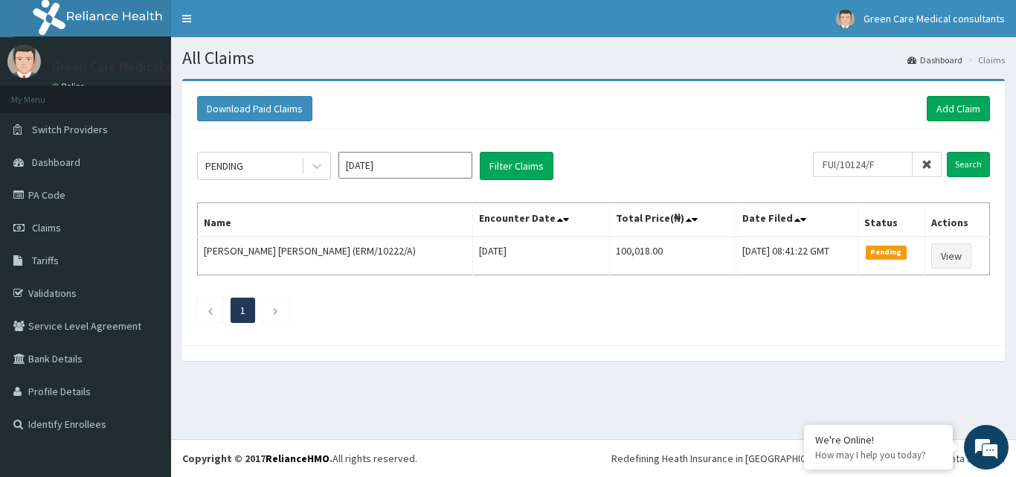
click at [883, 157] on div "PENDING Sep 2025 Filter Claims FUI/10124/F Search" at bounding box center [593, 166] width 793 height 28
drag, startPoint x: 900, startPoint y: 160, endPoint x: 830, endPoint y: 178, distance: 72.9
click at [828, 179] on div "FUI/10124/F Search" at bounding box center [901, 166] width 177 height 28
click at [965, 173] on input "Search" at bounding box center [968, 164] width 43 height 25
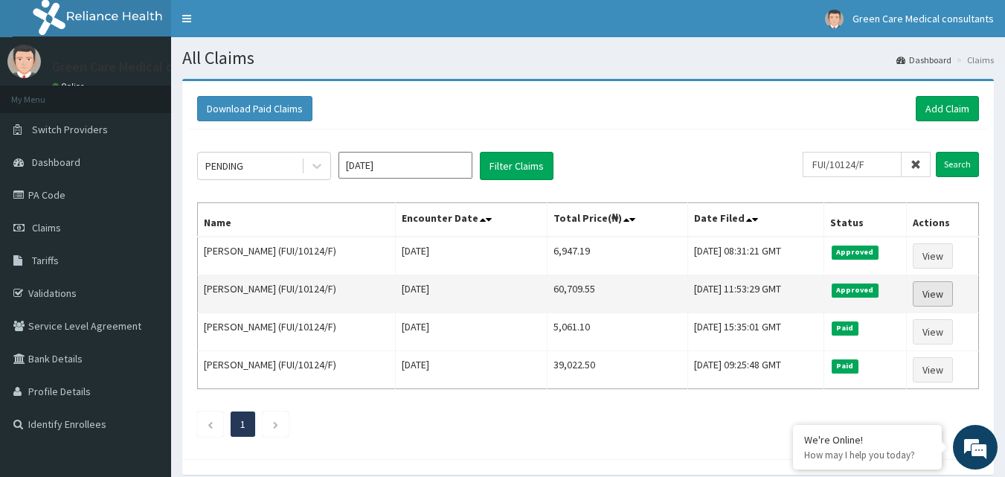
click at [922, 299] on link "View" at bounding box center [932, 293] width 40 height 25
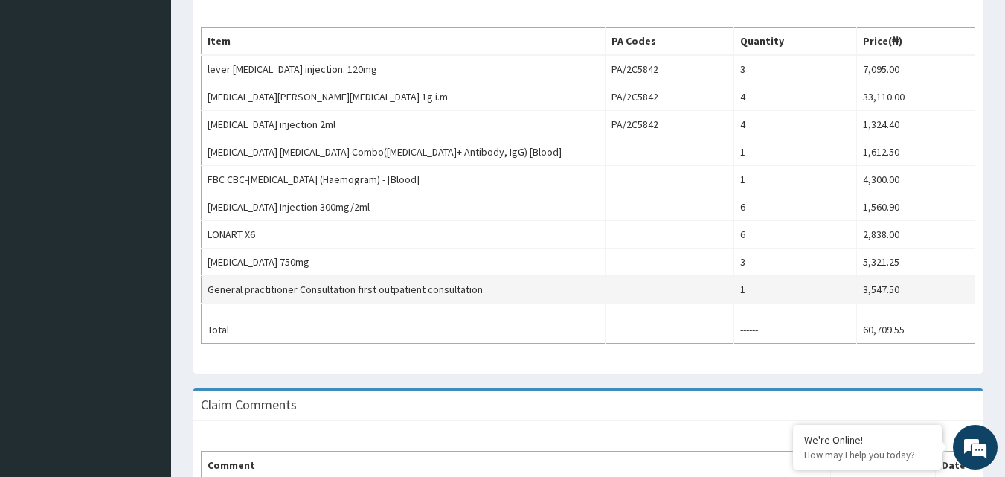
scroll to position [372, 0]
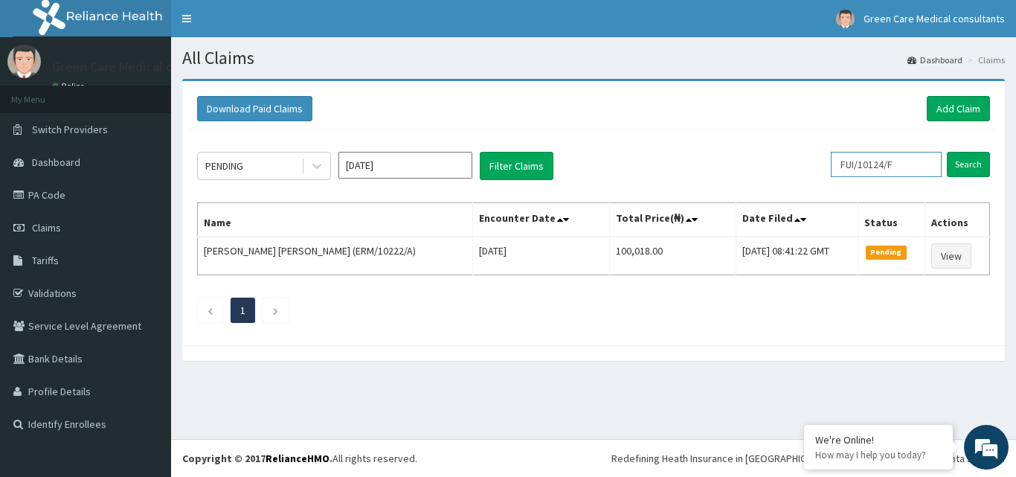
drag, startPoint x: 912, startPoint y: 164, endPoint x: 828, endPoint y: 169, distance: 84.9
click at [828, 169] on div "PENDING [DATE] Filter Claims FUI/10124/F Search" at bounding box center [593, 166] width 793 height 28
